Goal: Obtain resource: Download file/media

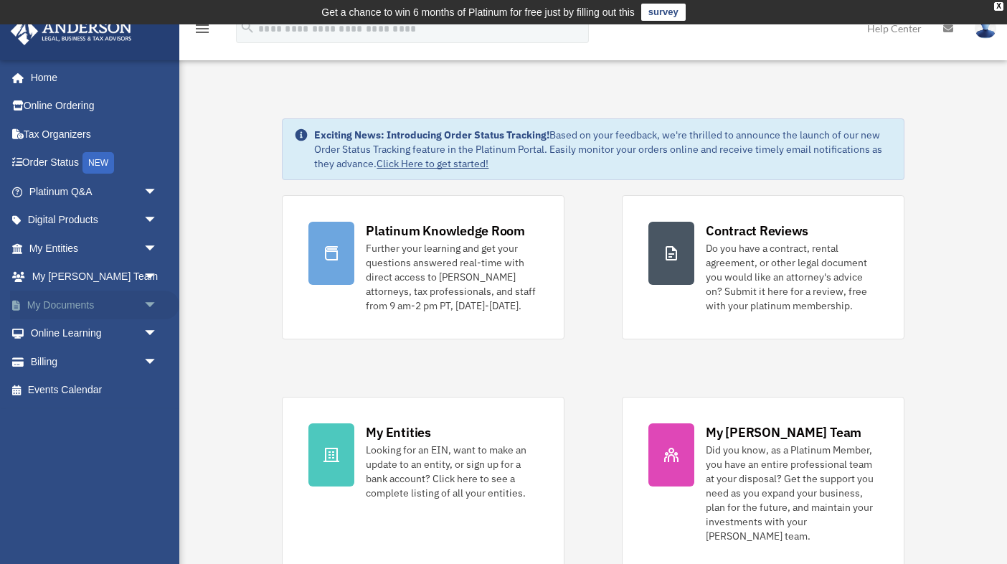
click at [143, 298] on span "arrow_drop_down" at bounding box center [157, 304] width 29 height 29
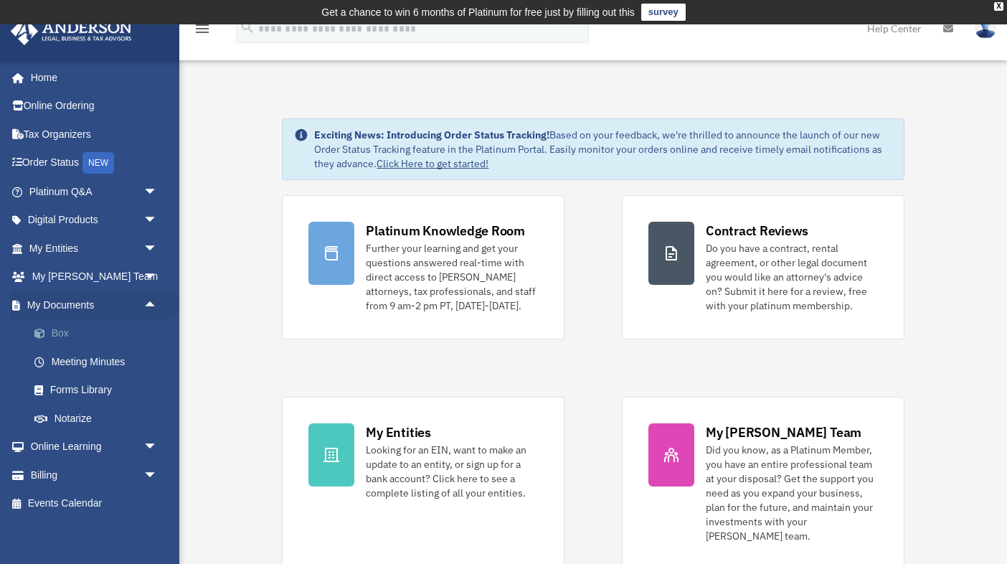
click at [90, 328] on link "Box" at bounding box center [99, 333] width 159 height 29
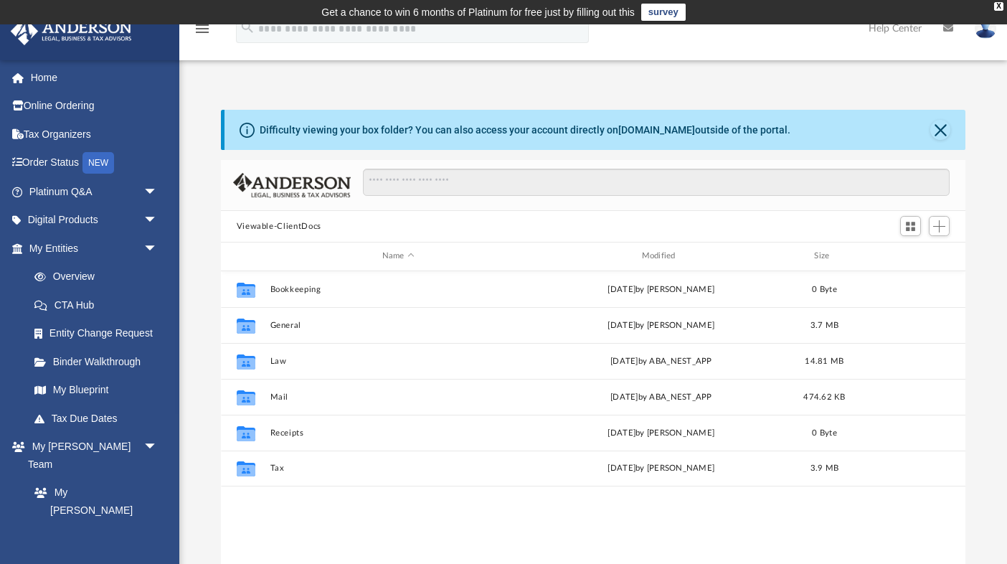
scroll to position [1, 1]
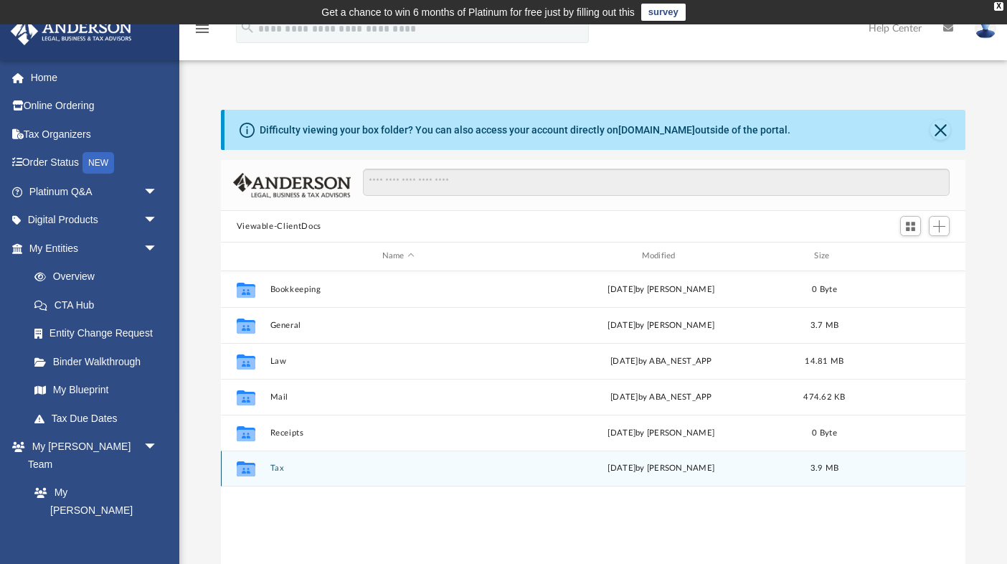
click at [273, 472] on button "Tax" at bounding box center [398, 467] width 257 height 9
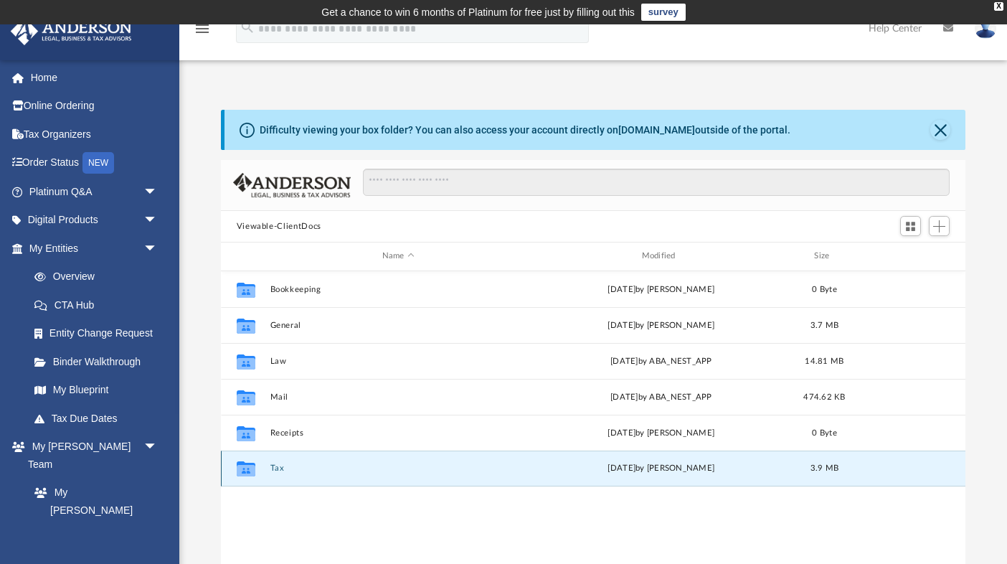
click at [273, 472] on button "Tax" at bounding box center [398, 467] width 257 height 9
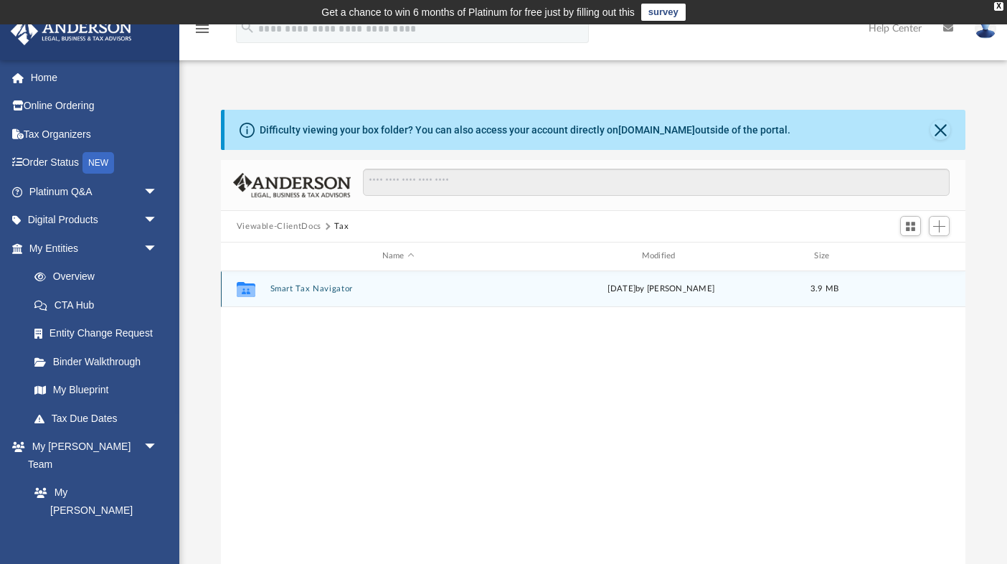
click at [338, 287] on button "Smart Tax Navigator" at bounding box center [398, 288] width 257 height 9
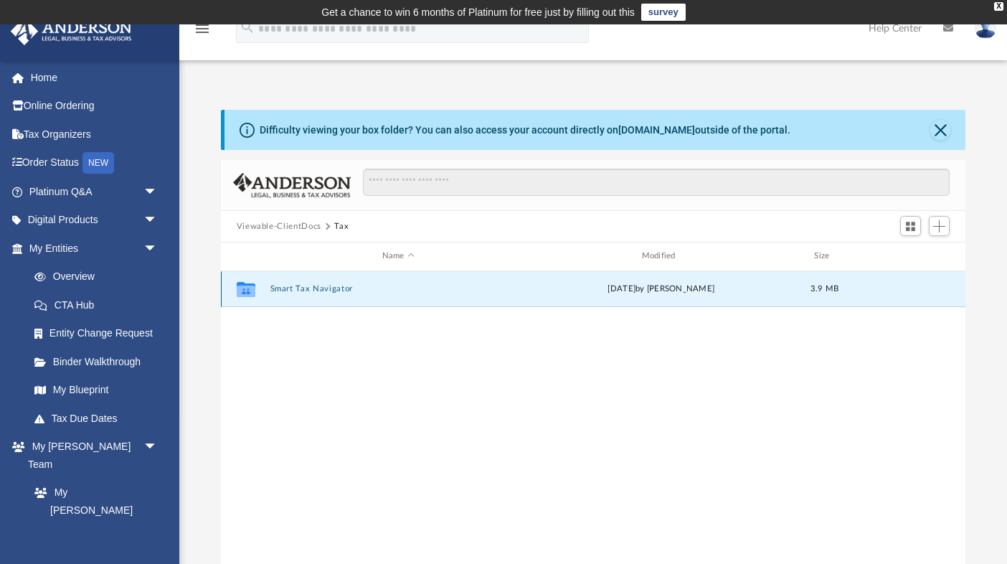
click at [338, 287] on button "Smart Tax Navigator" at bounding box center [398, 288] width 257 height 9
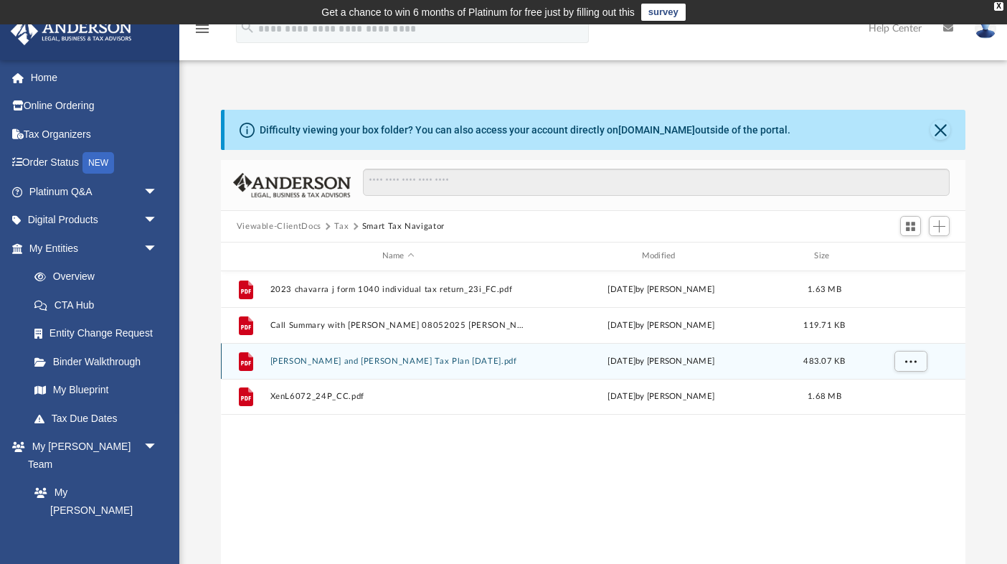
click at [420, 362] on button "Jesus and Erica Chavarria Tax Plan 2025-08-26.pdf" at bounding box center [398, 360] width 257 height 9
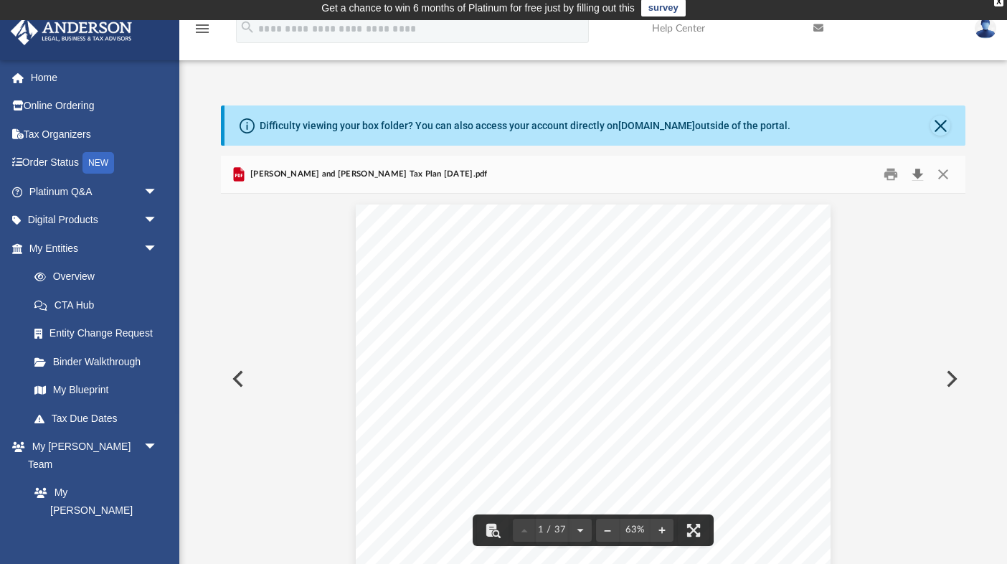
click at [915, 171] on button "Download" at bounding box center [917, 175] width 26 height 22
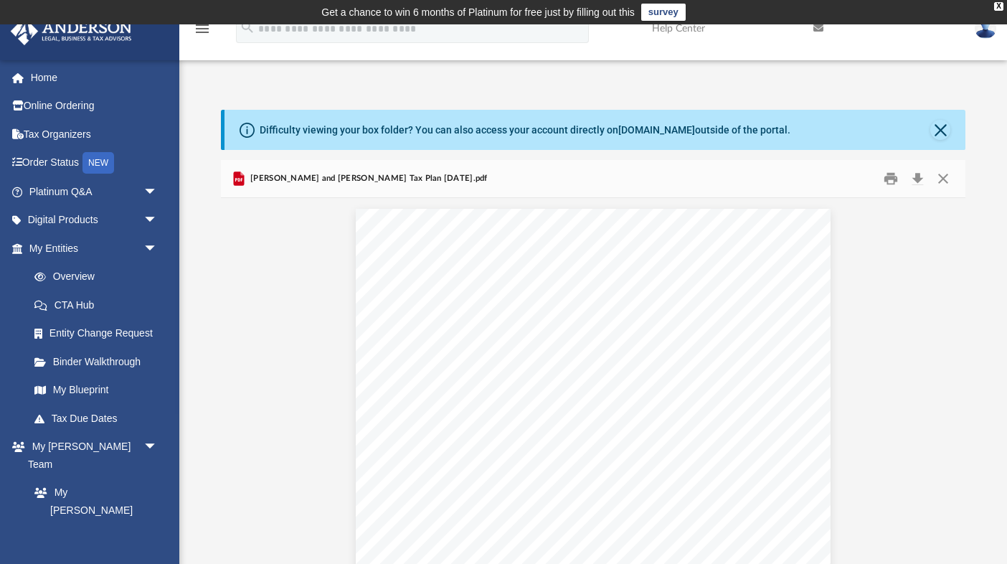
scroll to position [0, 0]
click at [945, 181] on button "Close" at bounding box center [943, 179] width 26 height 22
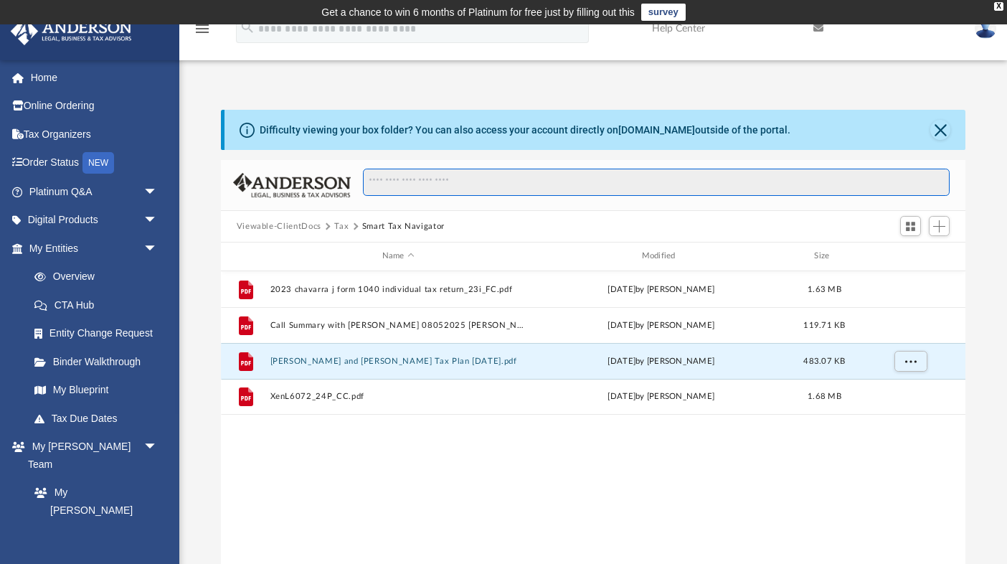
click at [945, 181] on input "Search files and folders" at bounding box center [656, 182] width 587 height 27
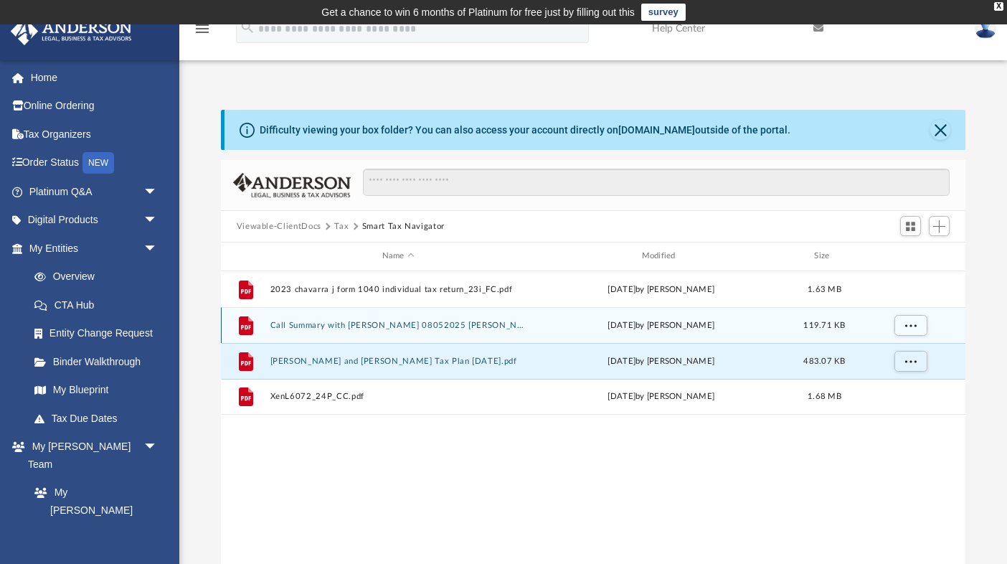
click at [455, 322] on button "Call Summary with Erica Chavarria 08052025 D. Ivy.pdf" at bounding box center [398, 325] width 257 height 9
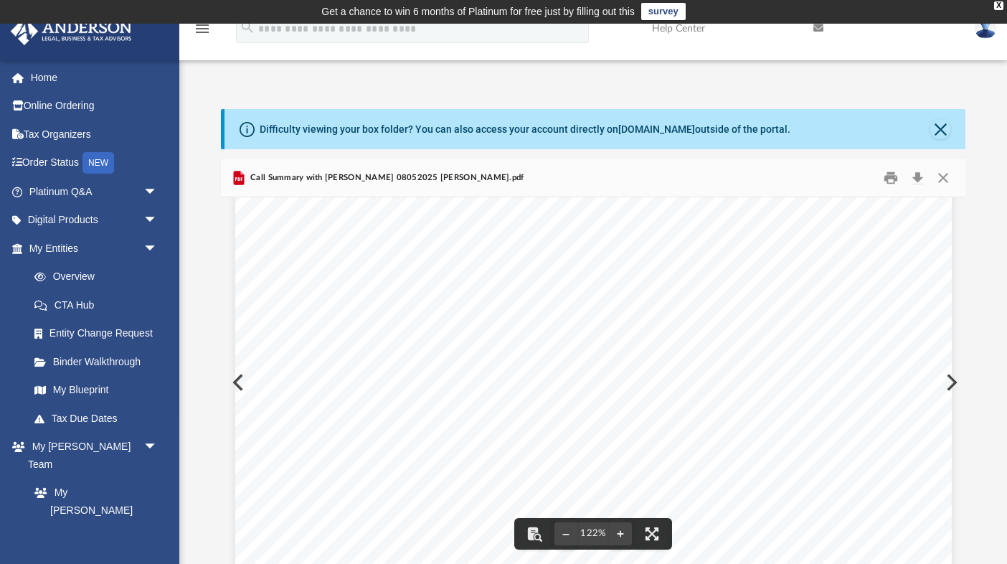
scroll to position [422, 0]
click at [630, 301] on span "Erica should consider setting up a family management company to manage payments…" at bounding box center [646, 300] width 571 height 14
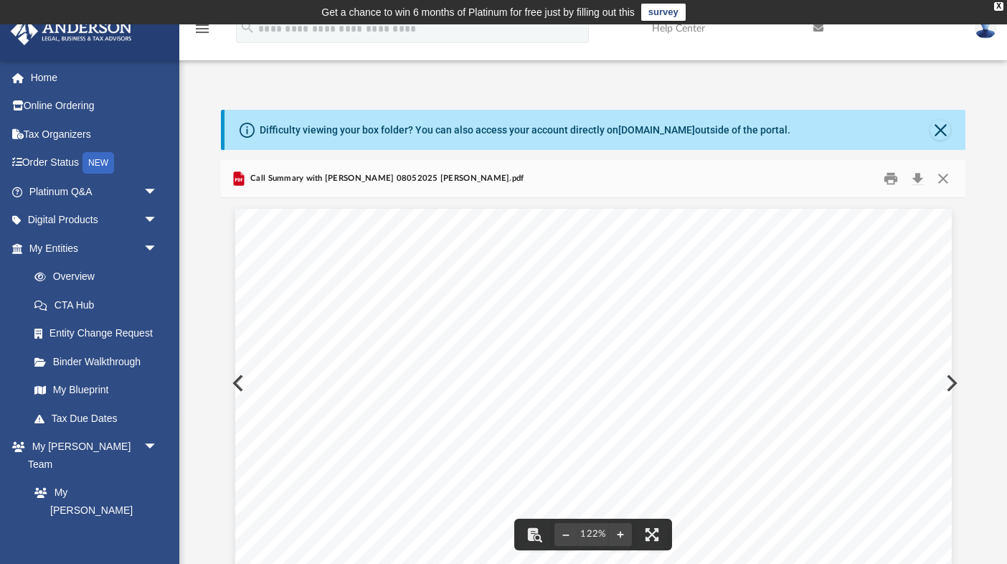
scroll to position [0, 0]
click at [941, 173] on button "Close" at bounding box center [943, 179] width 26 height 22
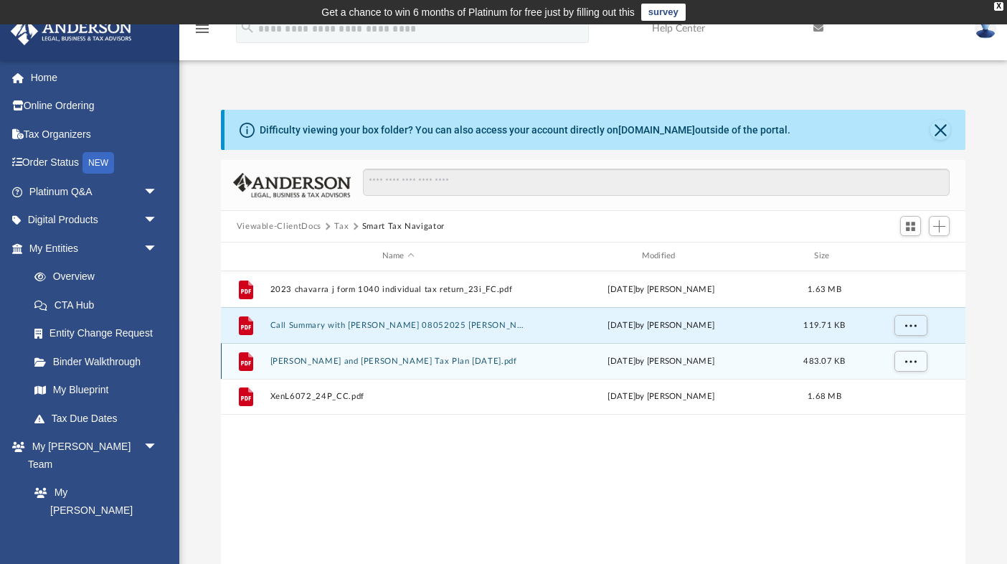
click at [431, 361] on button "Jesus and Erica Chavarria Tax Plan 2025-08-26.pdf" at bounding box center [398, 360] width 257 height 9
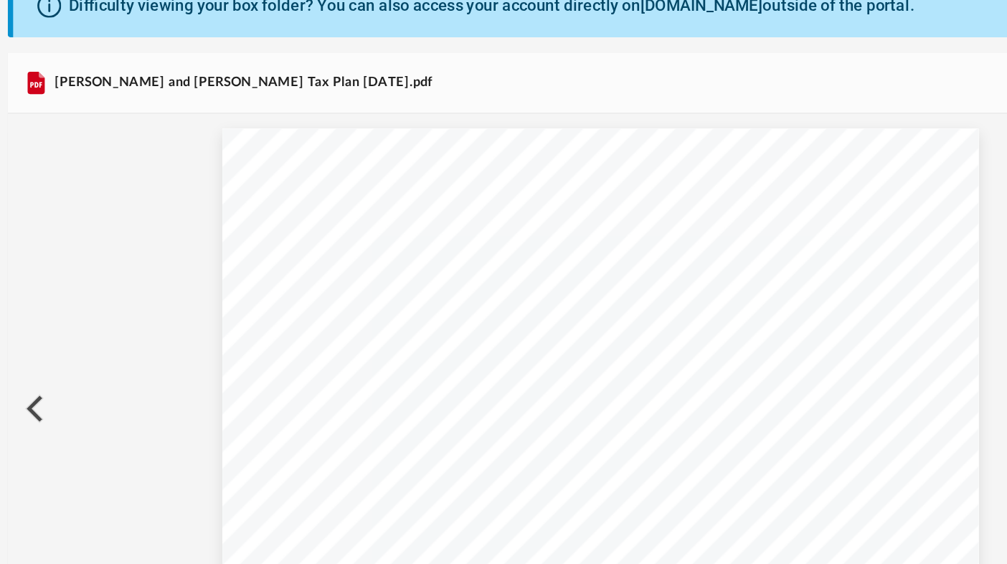
scroll to position [5820, 0]
click at [564, 340] on span "$2,040,000" at bounding box center [575, 342] width 22 height 4
